Goal: Entertainment & Leisure: Consume media (video, audio)

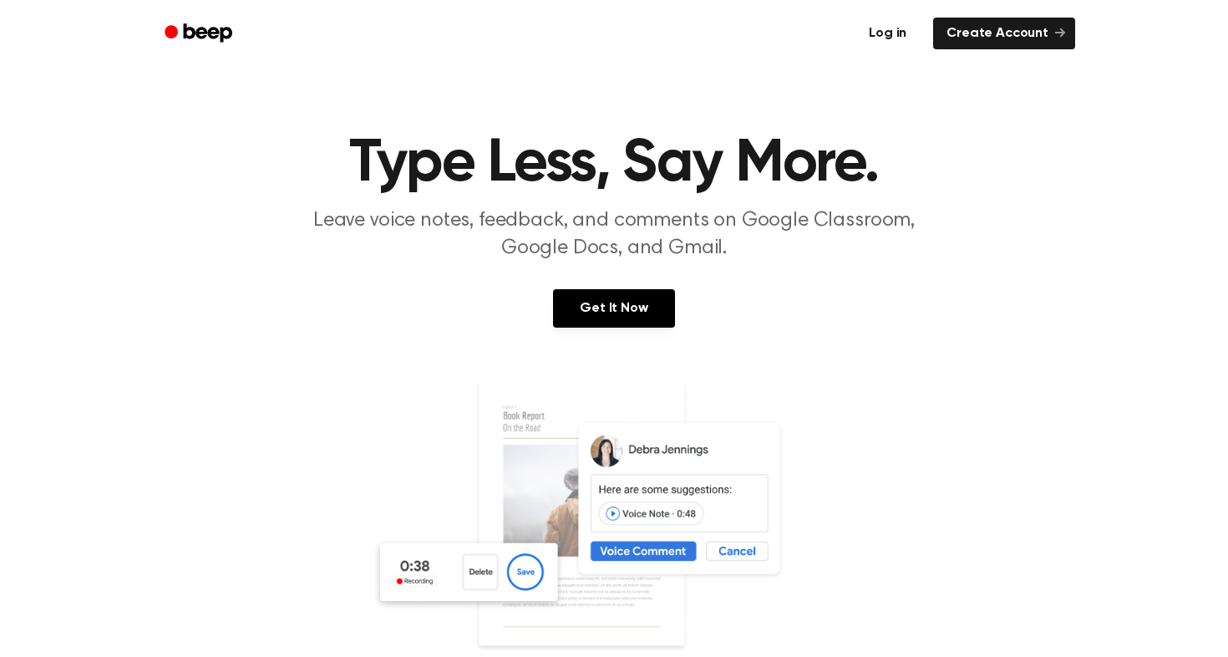
click at [898, 35] on link "Log in" at bounding box center [887, 33] width 71 height 38
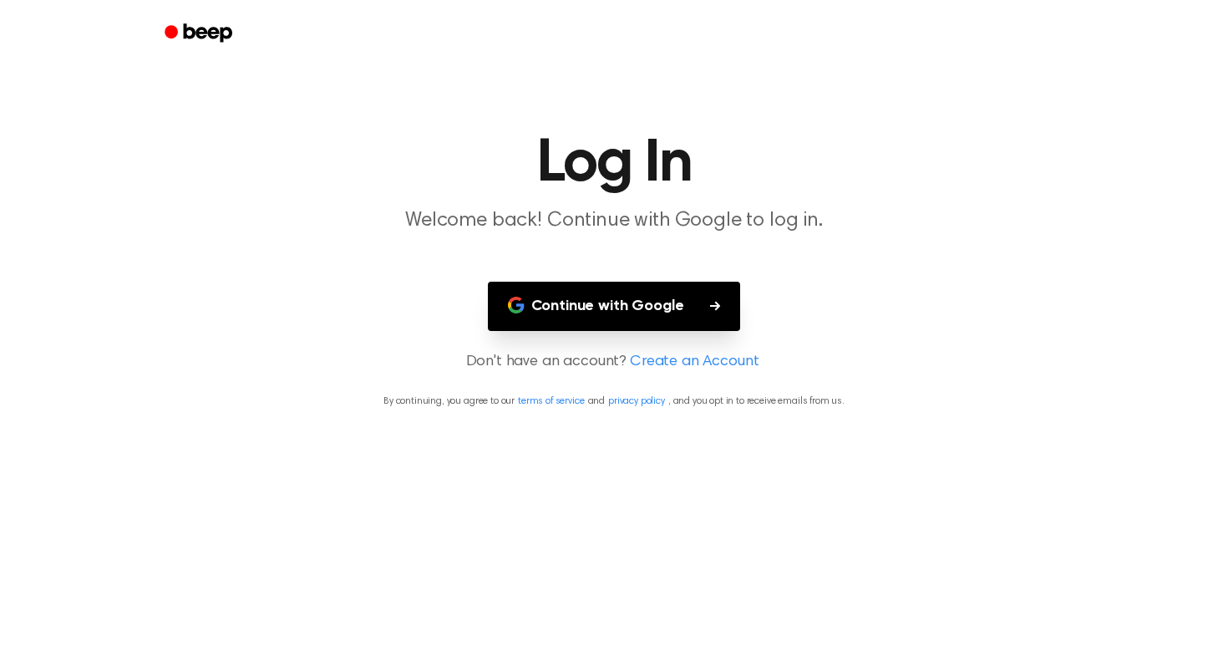
click at [578, 302] on button "Continue with Google" at bounding box center [614, 306] width 253 height 49
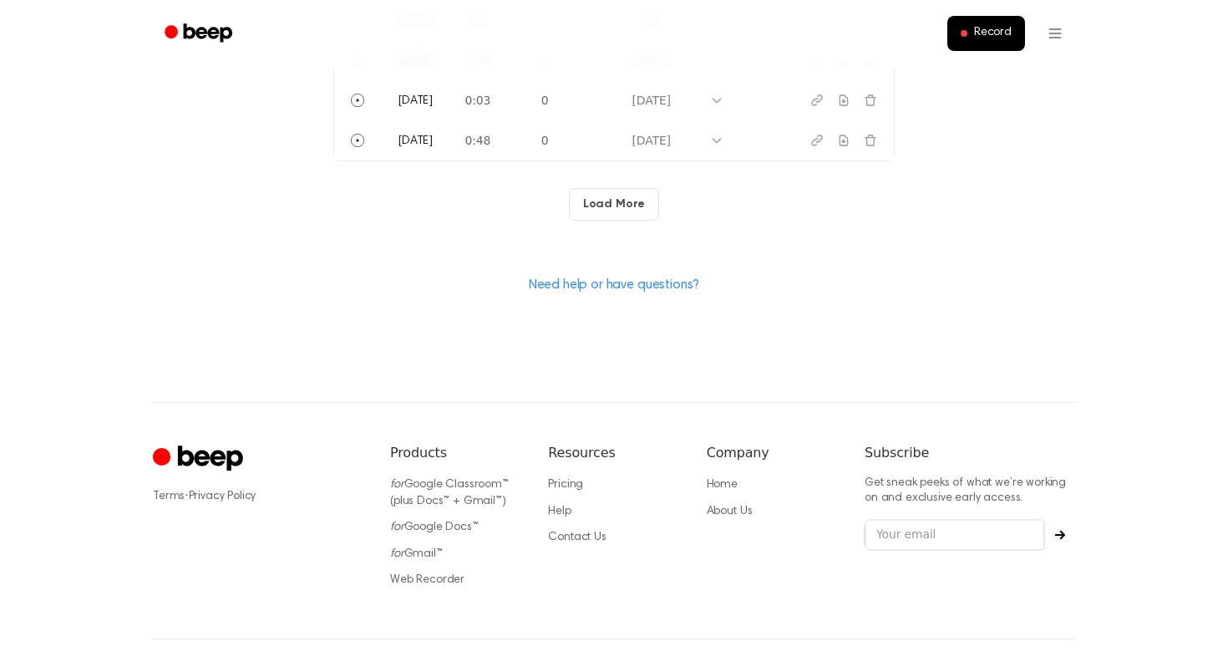
scroll to position [1193, 0]
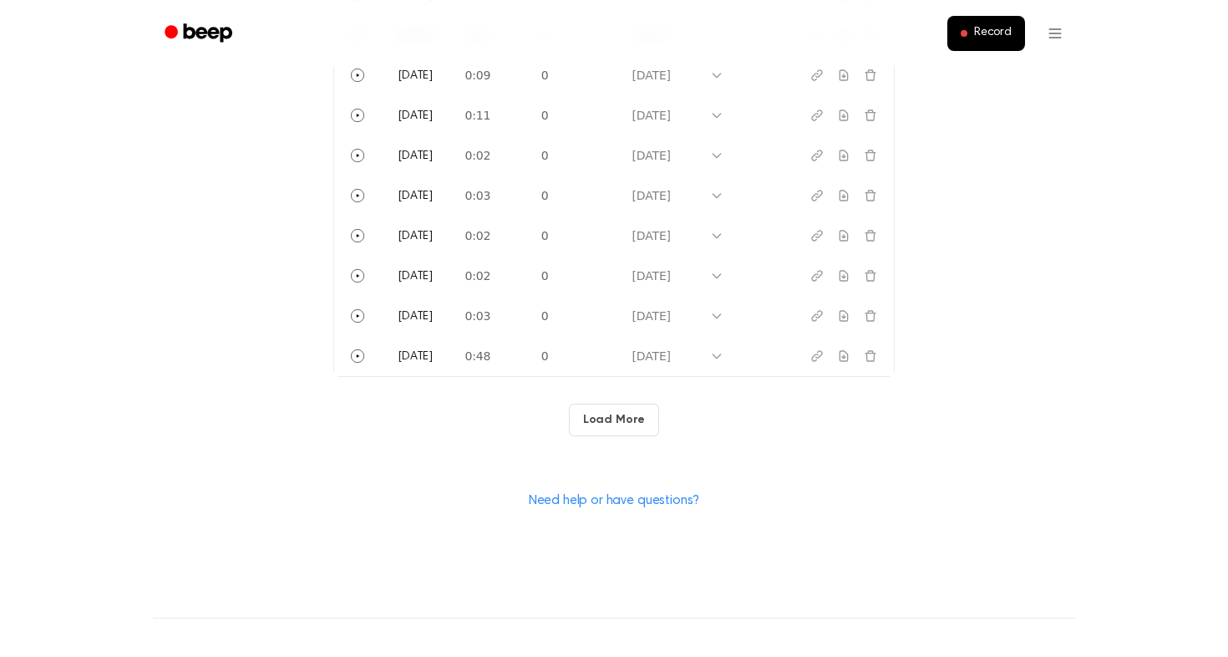
click at [590, 411] on button "Load More" at bounding box center [614, 420] width 91 height 33
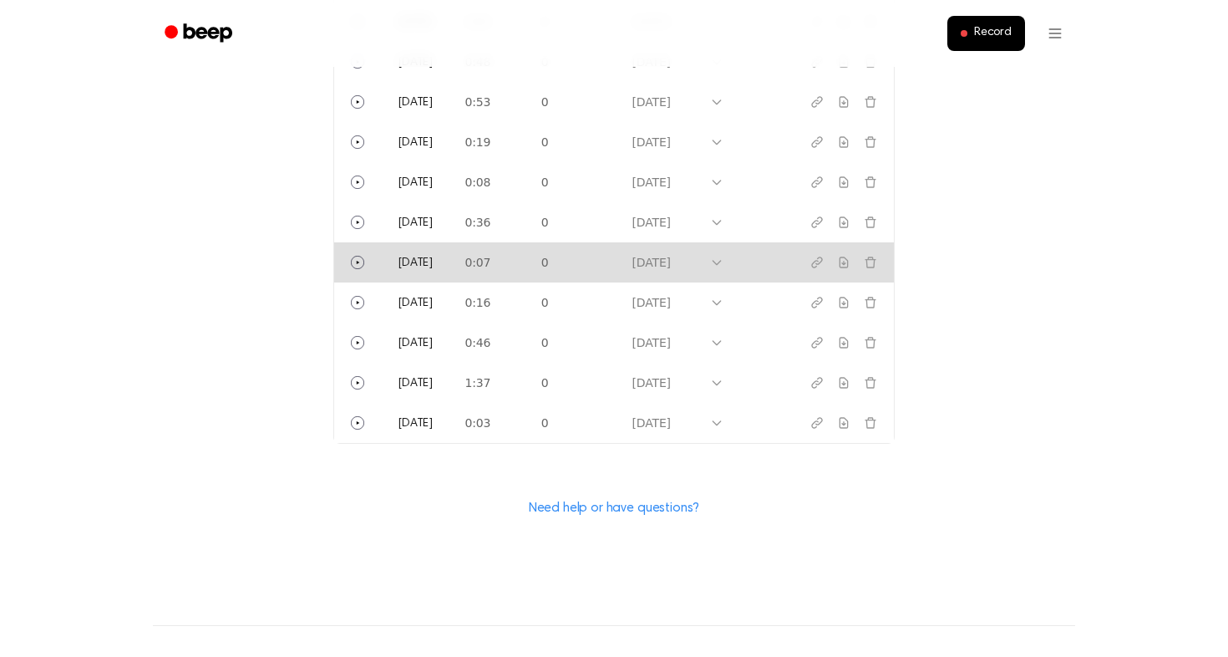
scroll to position [1500, 0]
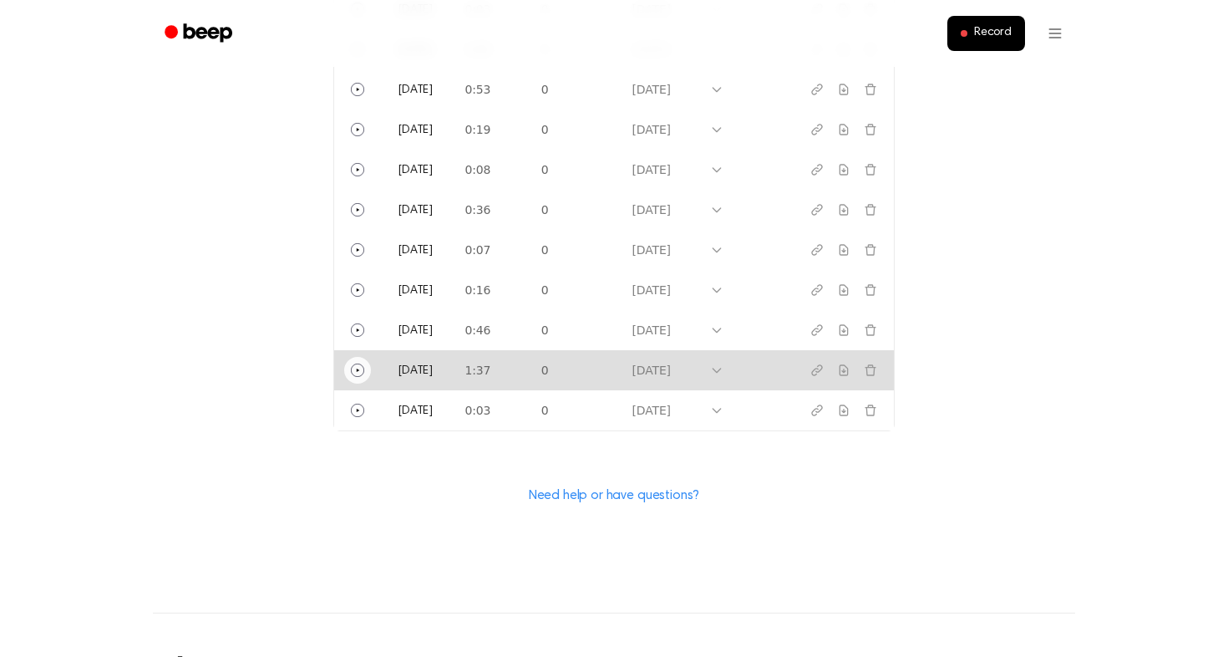
click at [354, 364] on circle "Play" at bounding box center [357, 369] width 13 height 13
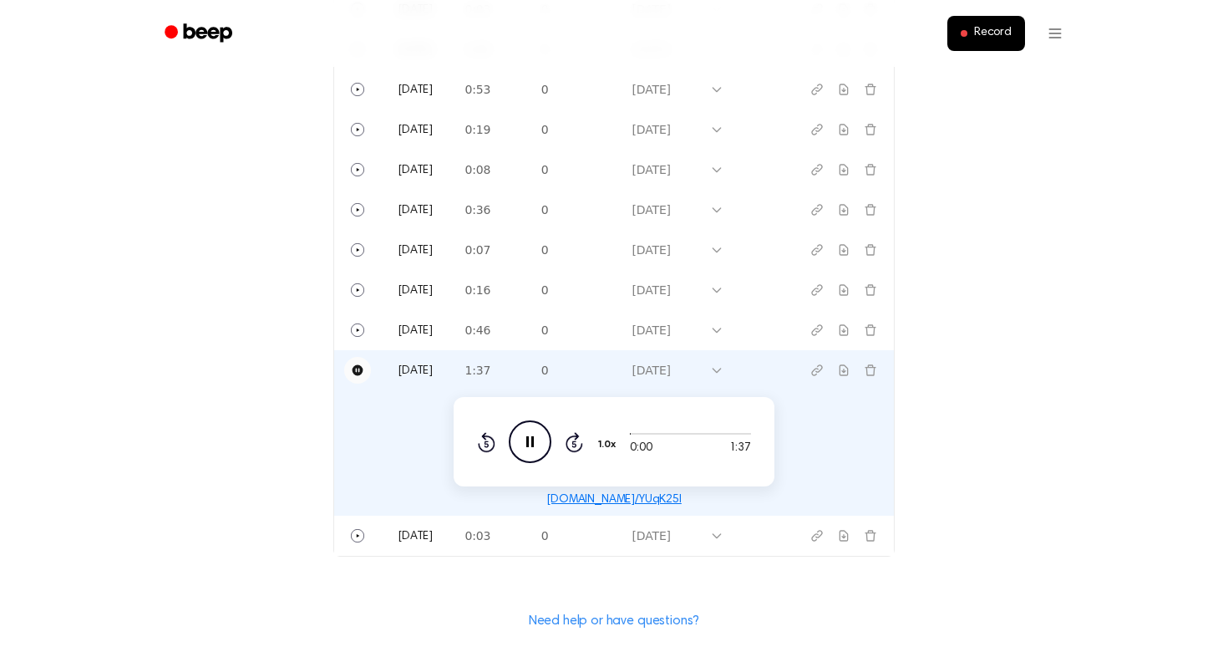
click at [361, 365] on icon "Pause" at bounding box center [357, 369] width 13 height 13
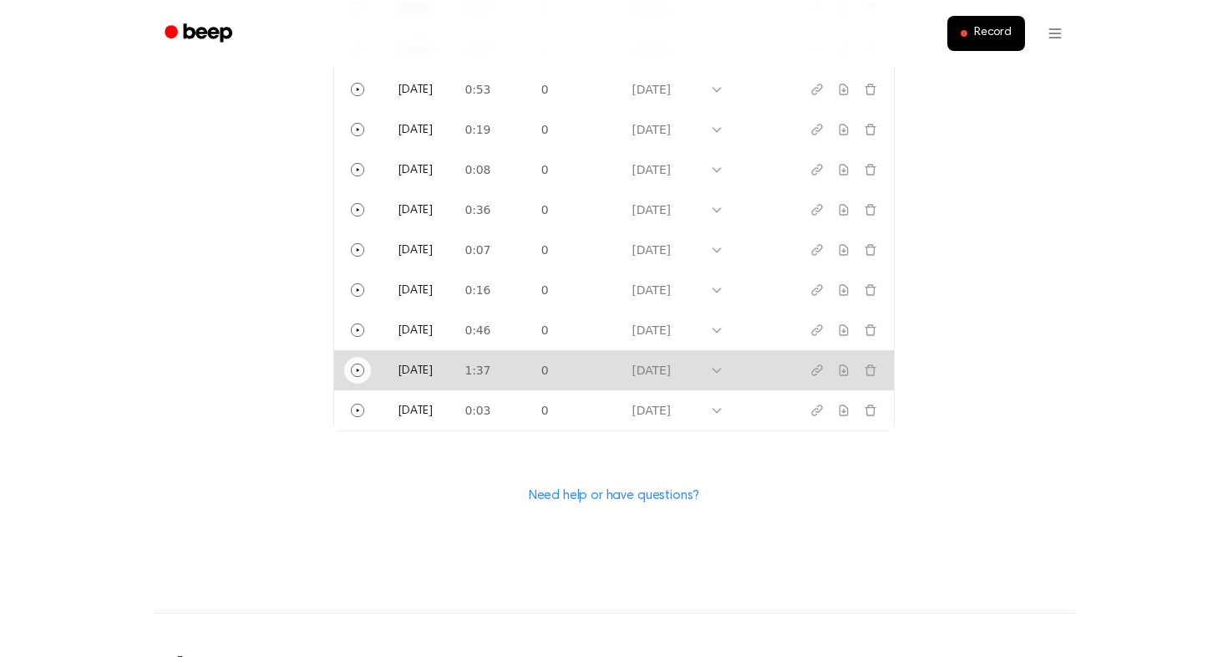
click at [360, 367] on icon "Play" at bounding box center [357, 369] width 13 height 13
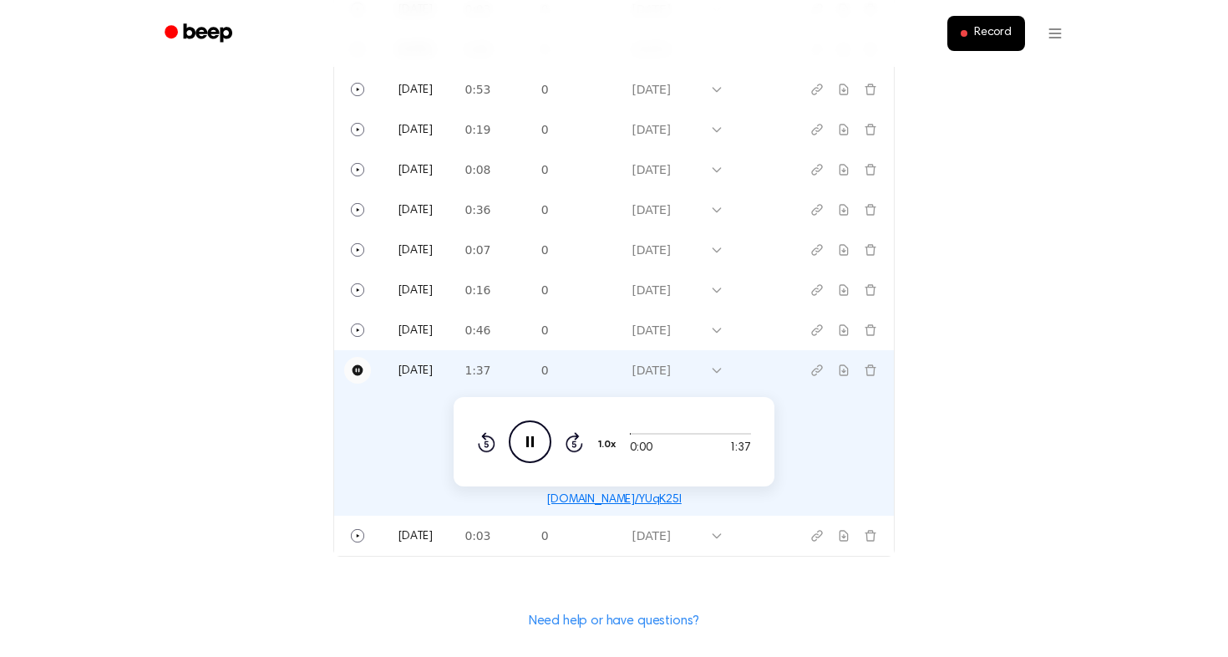
click at [577, 442] on icon "Skip 5 seconds" at bounding box center [574, 442] width 18 height 22
click at [527, 429] on icon "Pause Audio" at bounding box center [530, 441] width 43 height 43
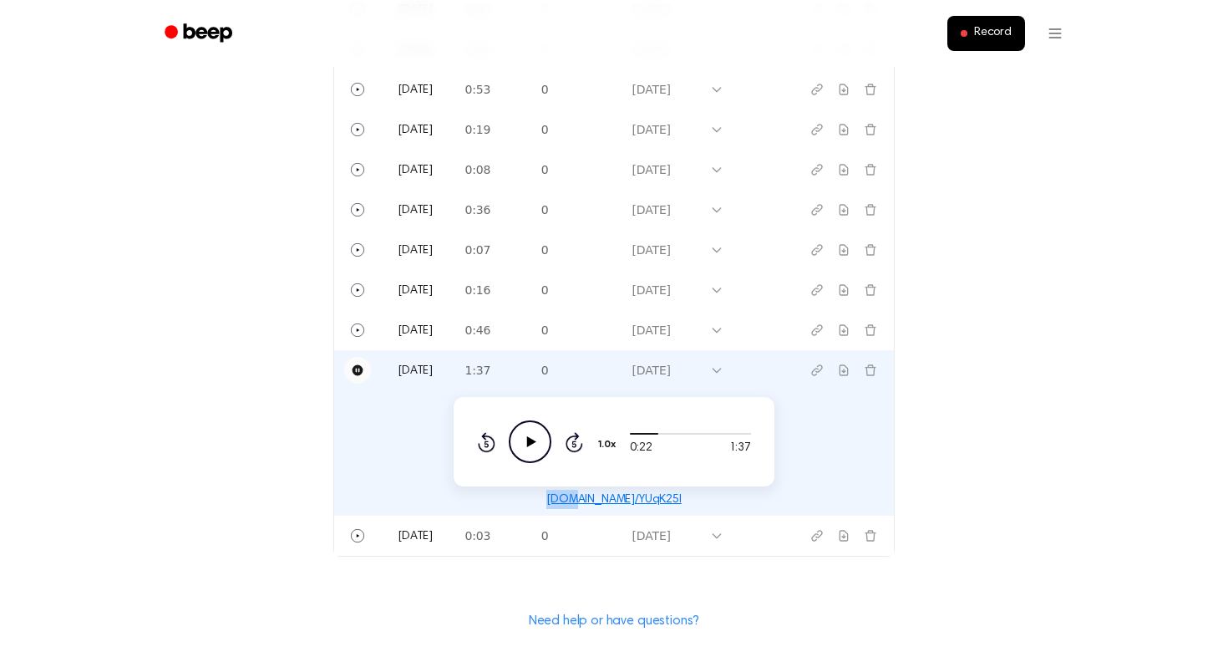
click at [527, 429] on icon "Play Audio" at bounding box center [530, 441] width 43 height 43
click at [527, 430] on icon "Pause Audio" at bounding box center [530, 441] width 43 height 43
click at [531, 439] on icon "Play Audio" at bounding box center [530, 441] width 43 height 43
click at [531, 439] on icon at bounding box center [530, 441] width 8 height 11
click at [533, 422] on icon "Play Audio" at bounding box center [530, 441] width 43 height 43
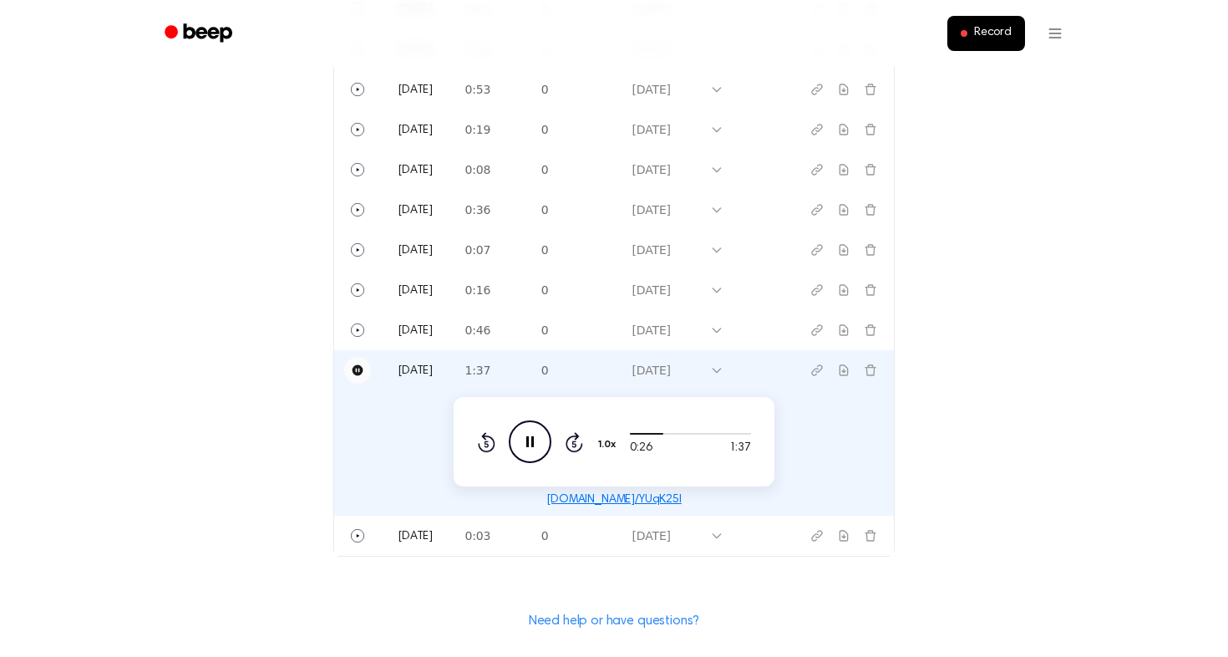
click at [533, 423] on icon "Pause Audio" at bounding box center [530, 441] width 43 height 43
